Goal: Navigation & Orientation: Find specific page/section

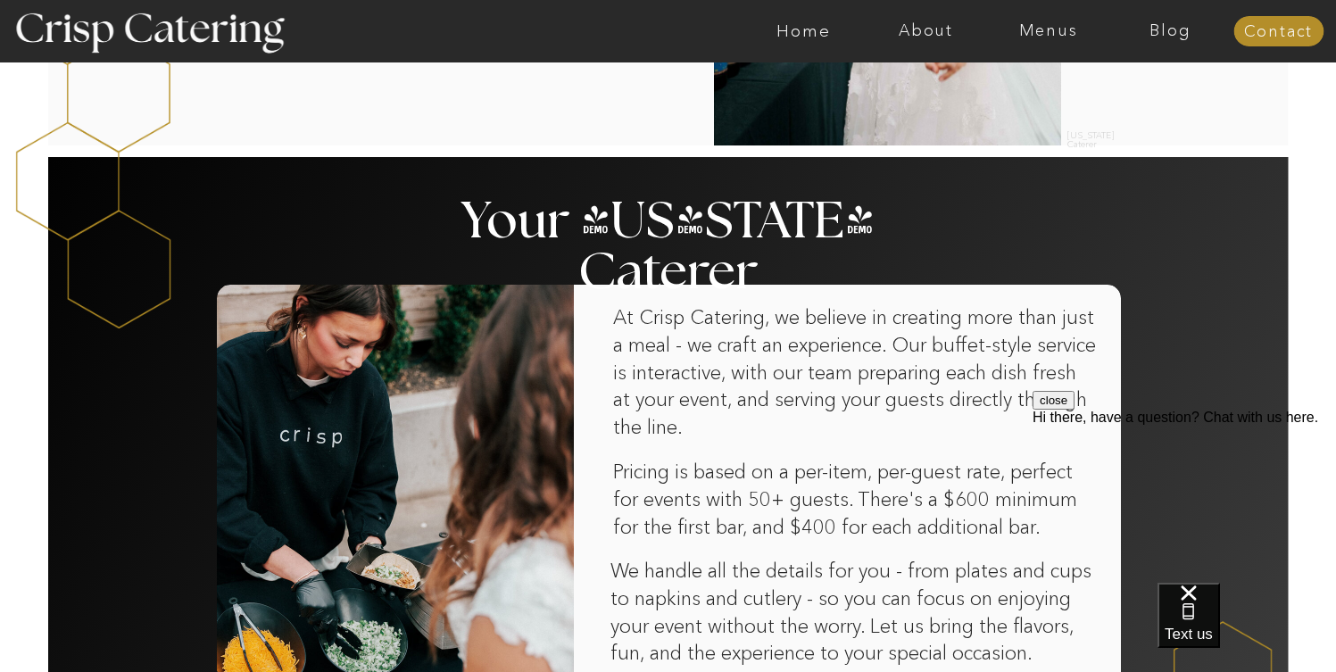
scroll to position [908, 0]
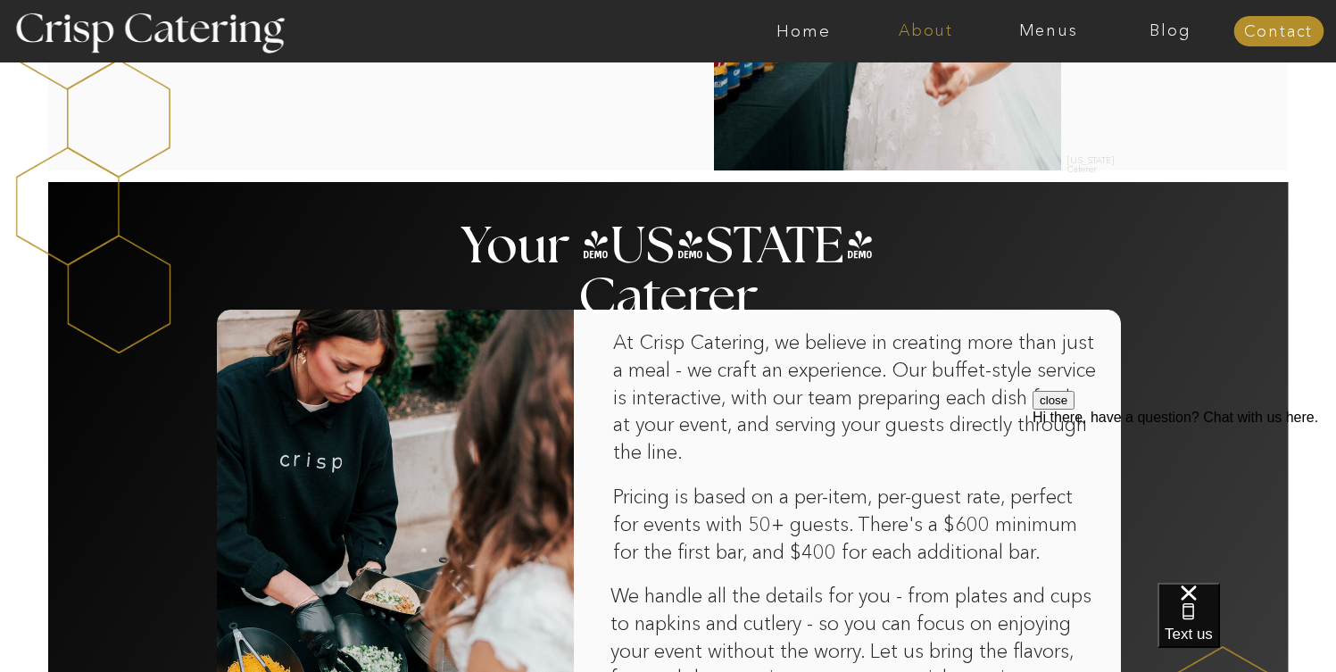
click at [926, 27] on nav "About" at bounding box center [926, 31] width 122 height 18
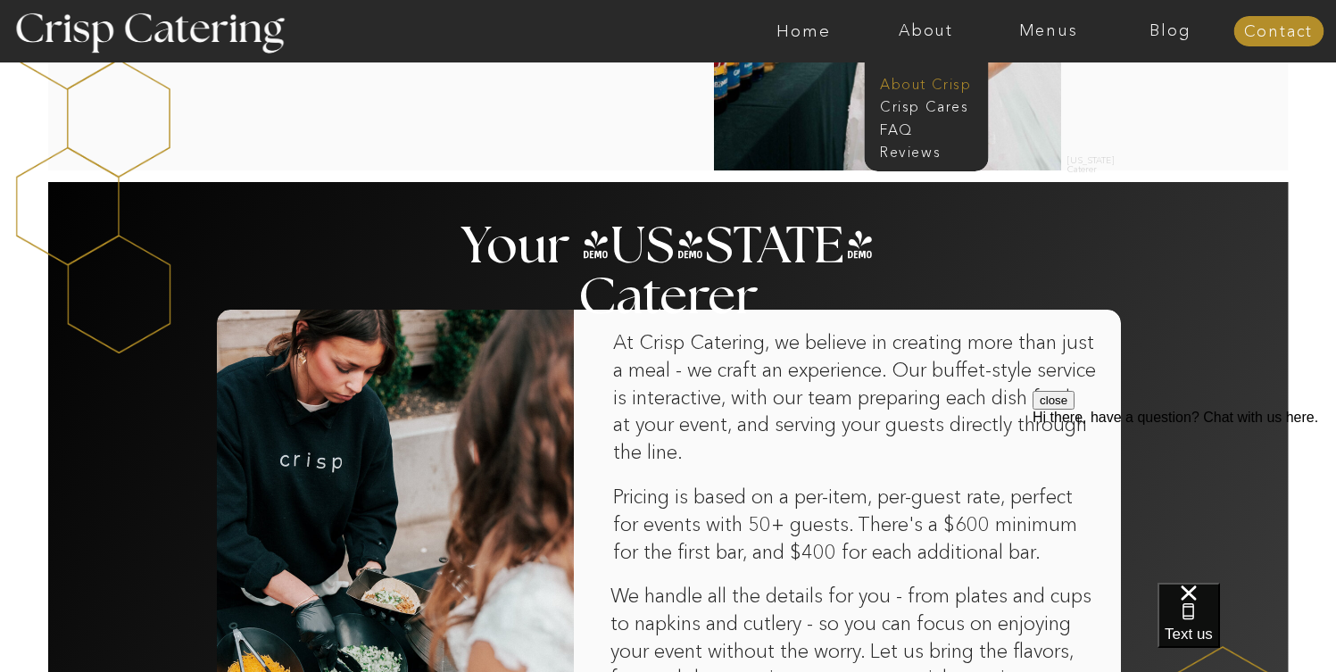
click at [906, 85] on nav "About Crisp" at bounding box center [931, 82] width 103 height 17
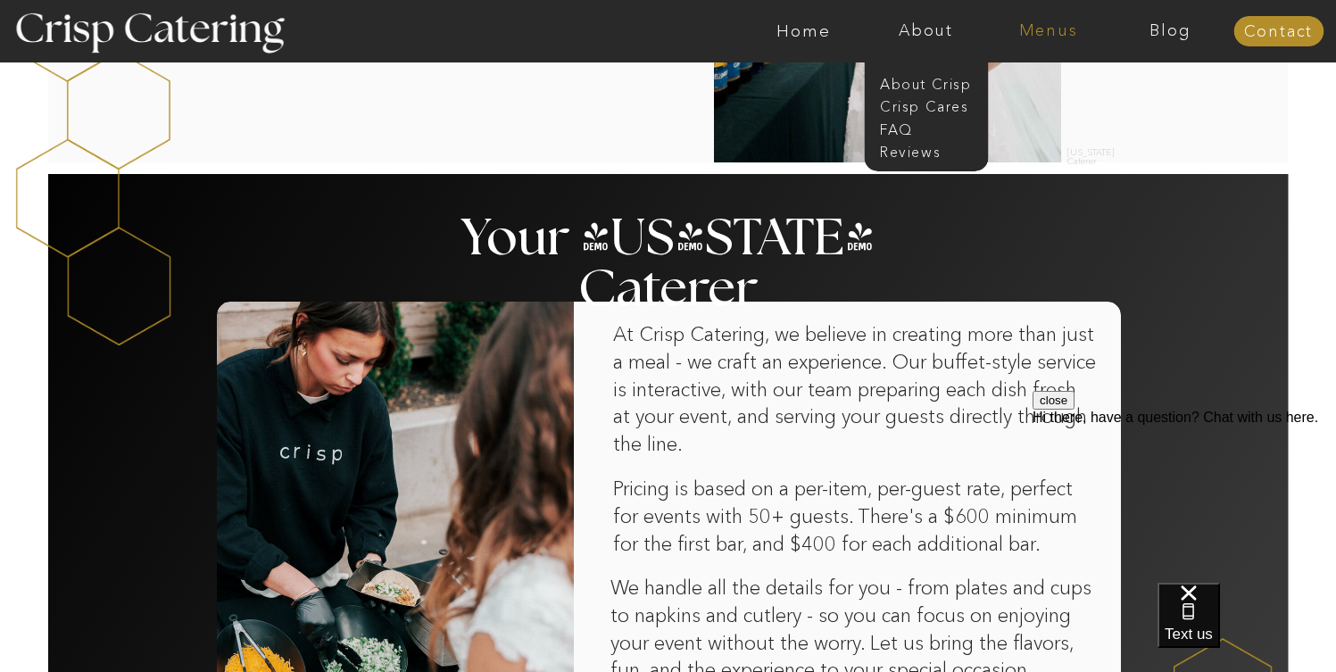
click at [1061, 29] on nav "Menus" at bounding box center [1048, 31] width 122 height 18
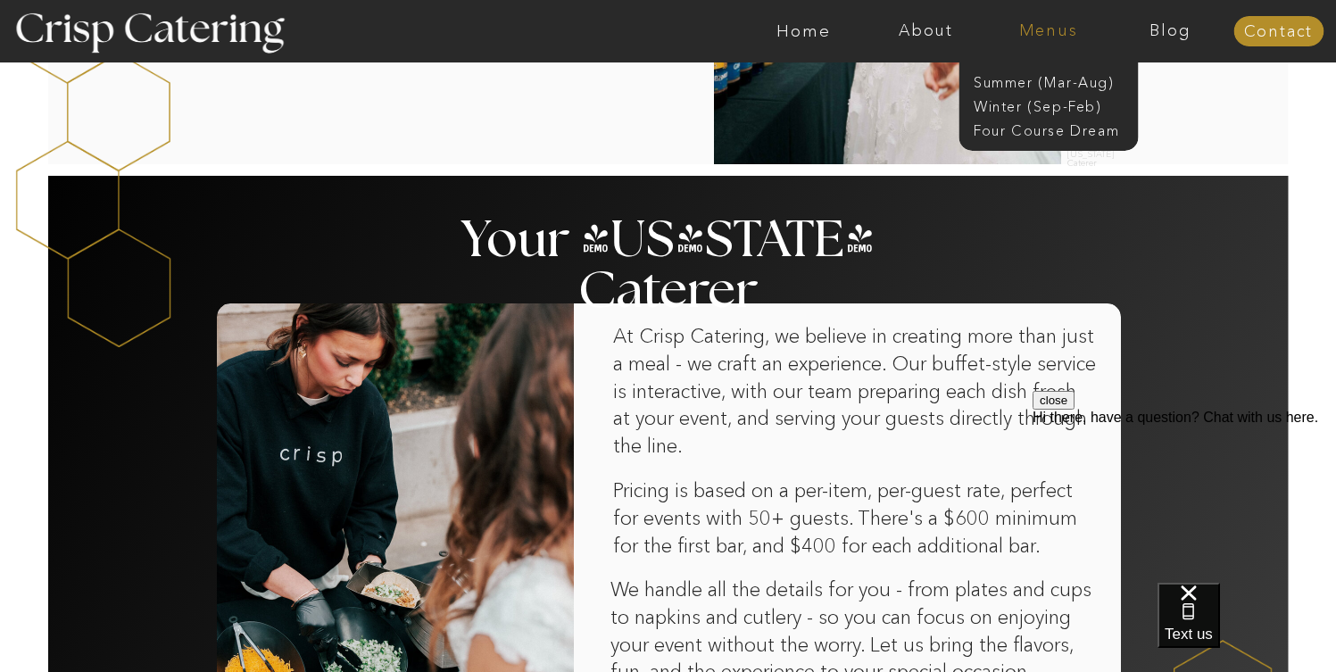
scroll to position [913, 0]
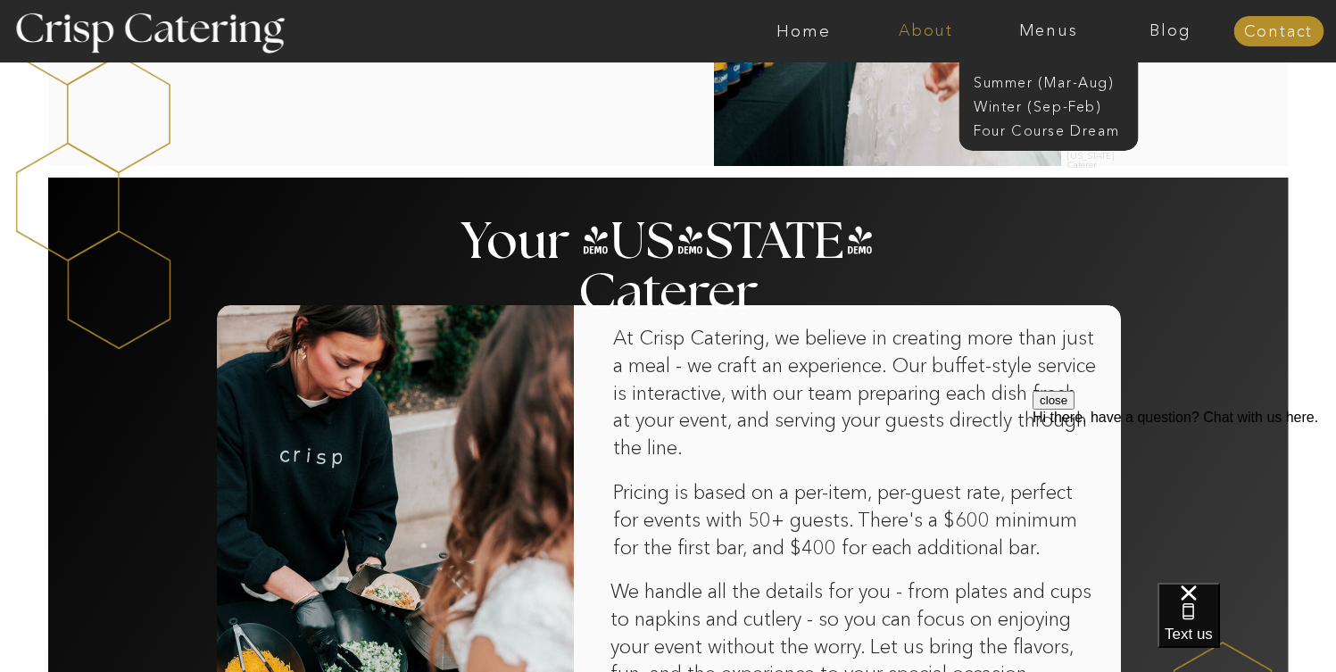
click at [922, 30] on nav "About" at bounding box center [926, 31] width 122 height 18
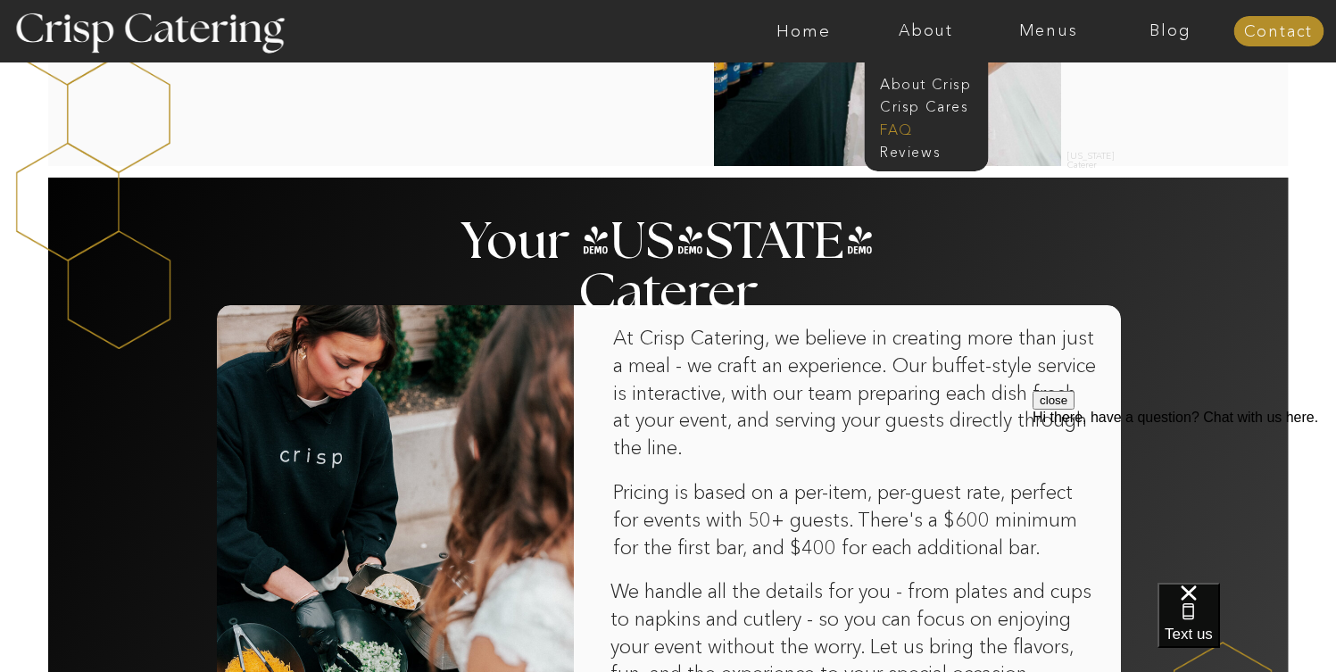
click at [898, 132] on nav "faq" at bounding box center [924, 128] width 89 height 17
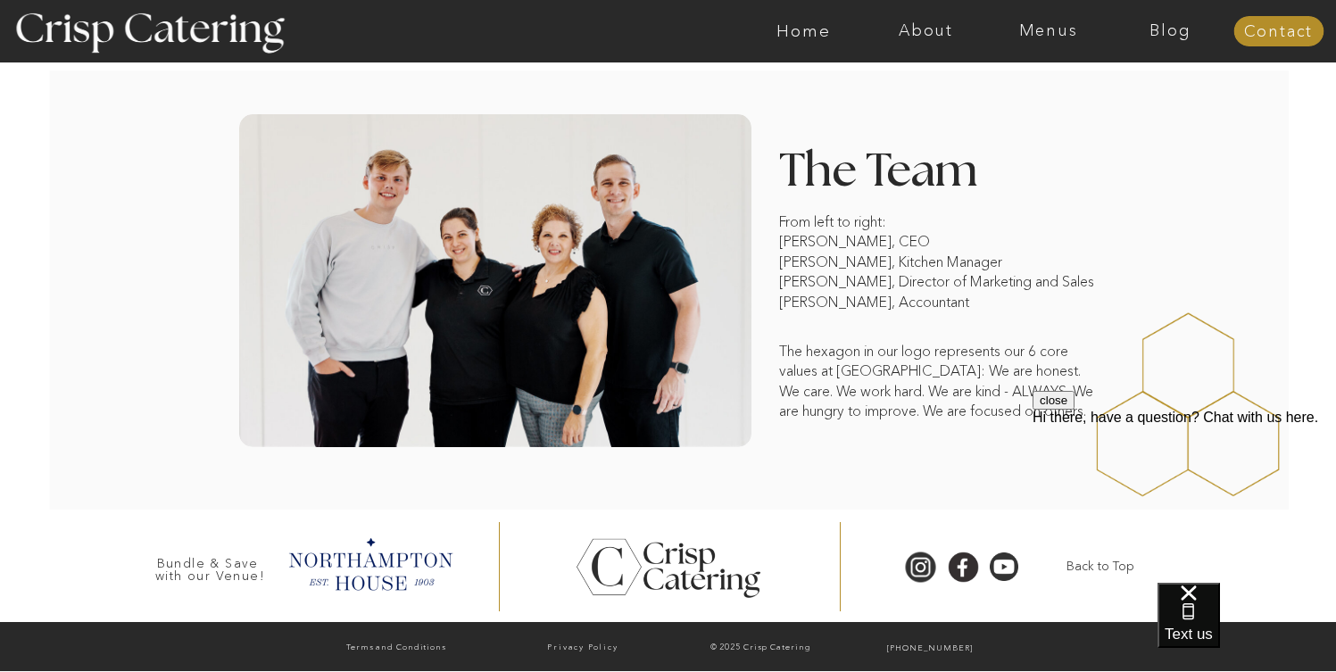
scroll to position [1386, 0]
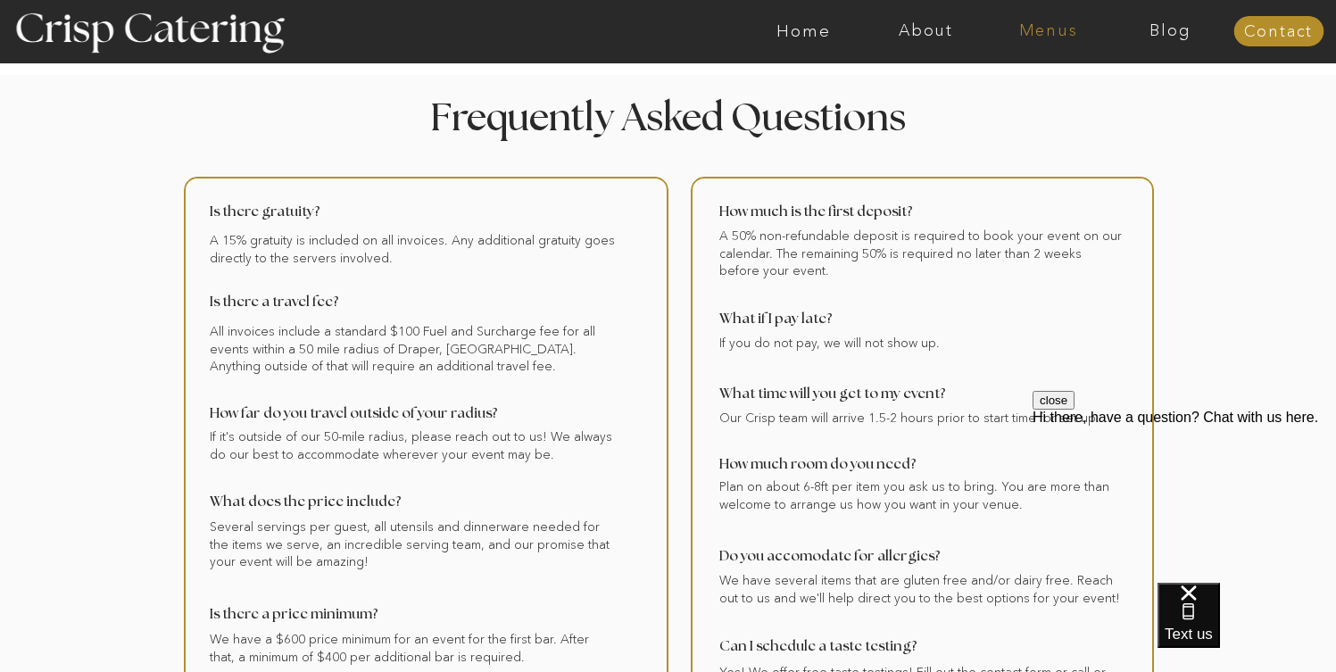
click at [1054, 30] on nav "Menus" at bounding box center [1048, 31] width 122 height 18
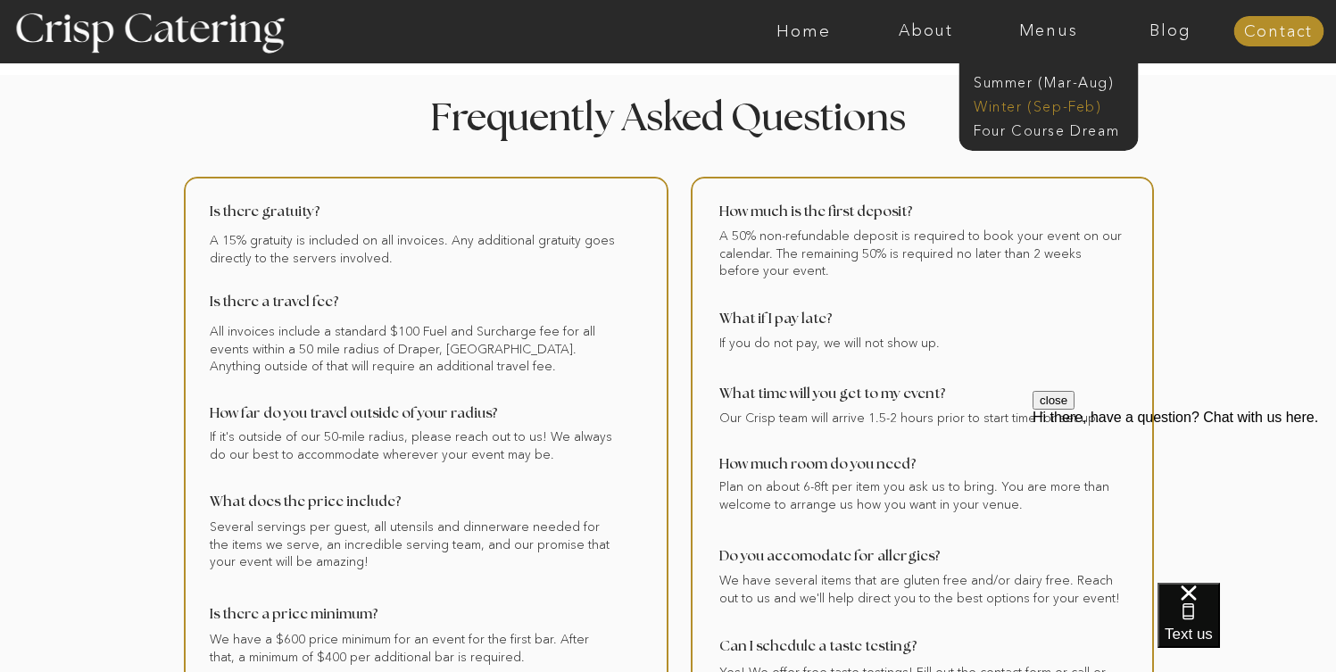
click at [991, 113] on nav "Winter (Sep-Feb)" at bounding box center [1046, 104] width 146 height 17
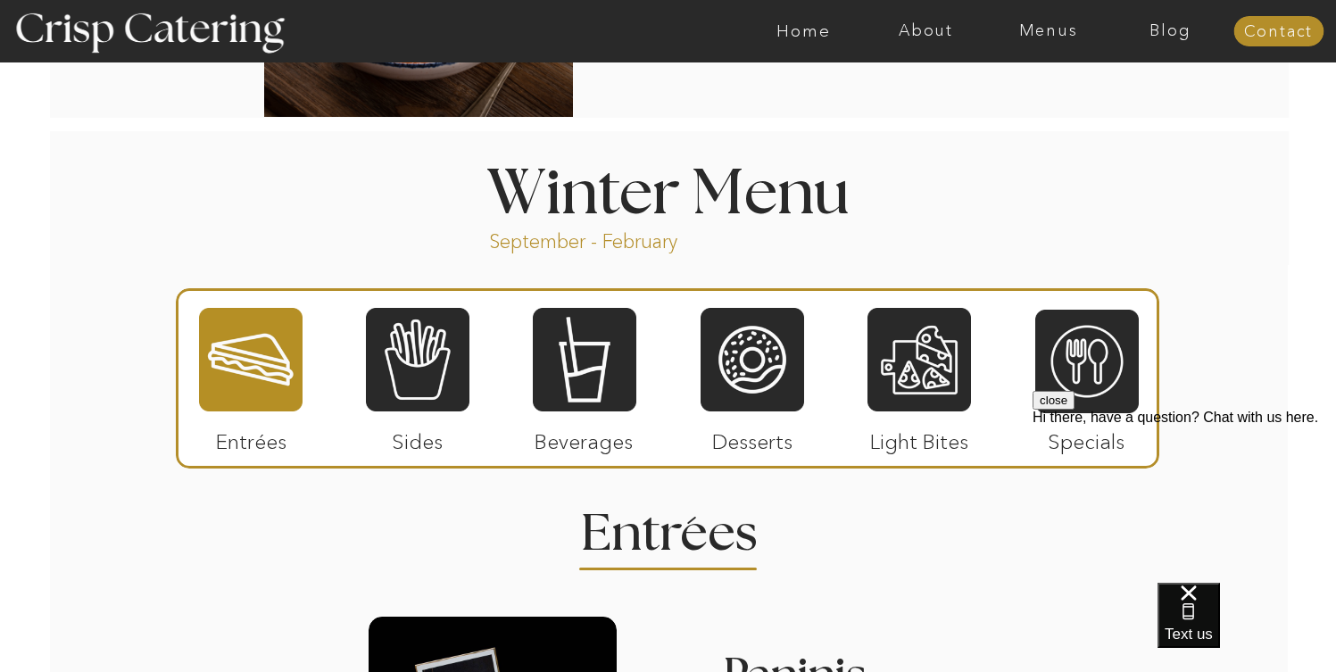
scroll to position [1870, 0]
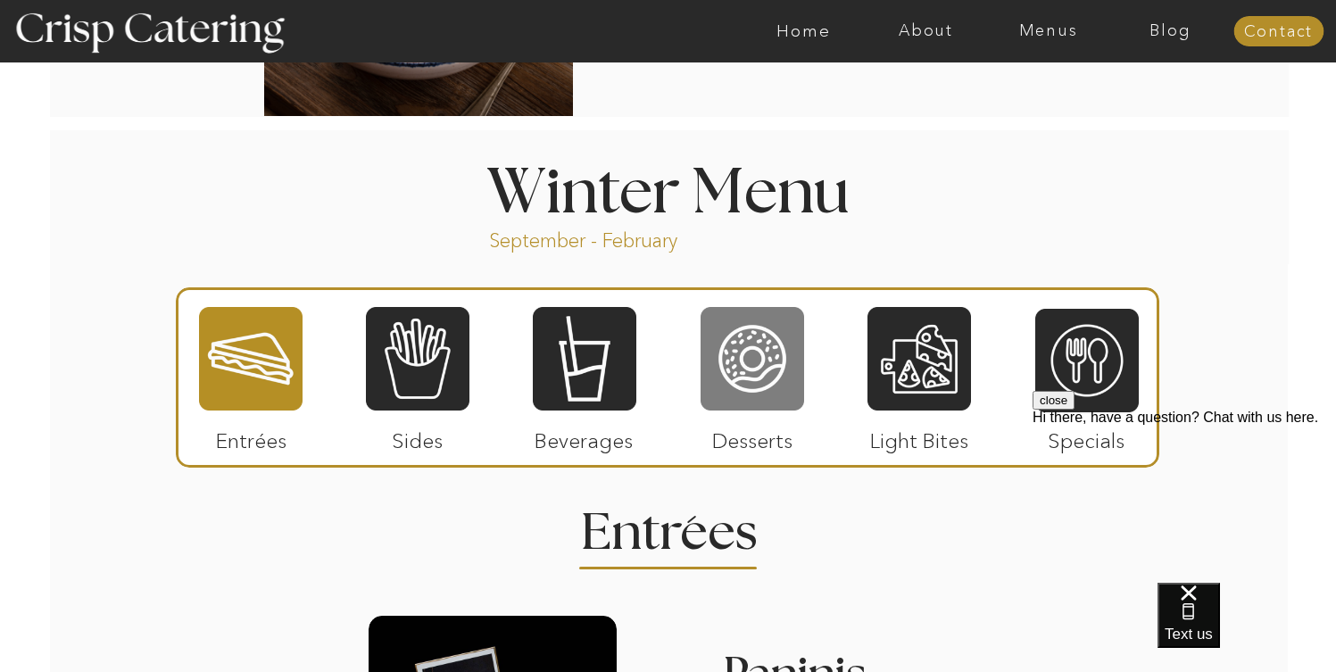
click at [757, 355] on div at bounding box center [751, 358] width 103 height 107
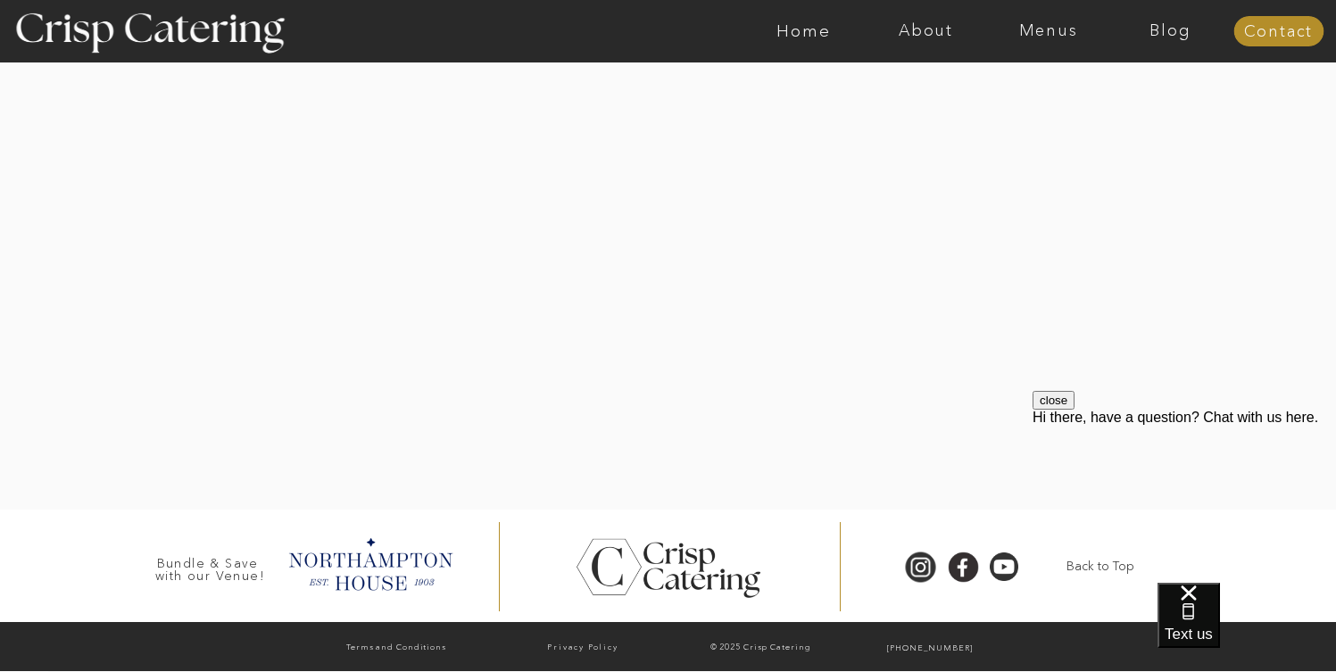
scroll to position [4282, 0]
